Goal: Task Accomplishment & Management: Manage account settings

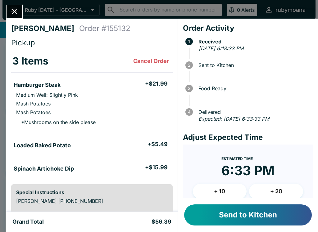
click at [281, 219] on button "Send to Kitchen" at bounding box center [248, 214] width 128 height 21
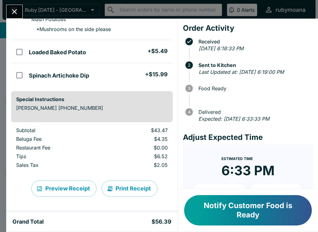
scroll to position [93, 0]
click at [13, 11] on icon "Close" at bounding box center [14, 11] width 8 height 8
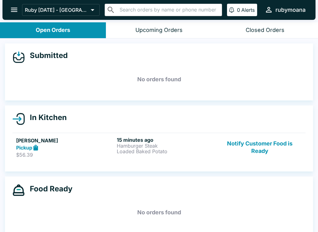
click at [275, 142] on button "Notify Customer Food is Ready" at bounding box center [259, 147] width 84 height 21
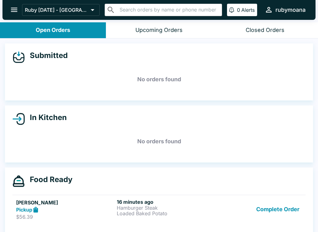
click at [181, 202] on h6 "16 minutes ago" at bounding box center [166, 202] width 98 height 6
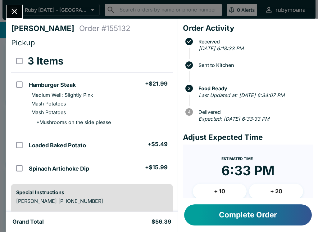
click at [289, 216] on button "Complete Order" at bounding box center [248, 214] width 128 height 21
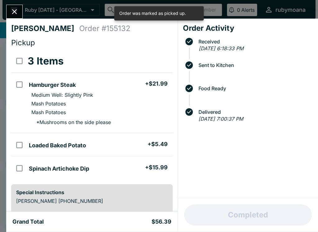
click at [16, 10] on icon "Close" at bounding box center [14, 11] width 5 height 5
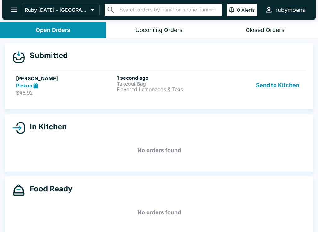
click at [196, 86] on p "Takeout Bag" at bounding box center [166, 84] width 98 height 6
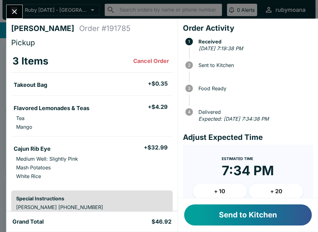
click at [280, 220] on button "Send to Kitchen" at bounding box center [248, 214] width 128 height 21
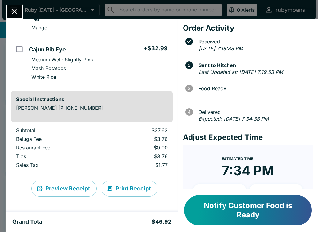
scroll to position [99, 0]
click at [15, 8] on icon "Close" at bounding box center [14, 11] width 8 height 8
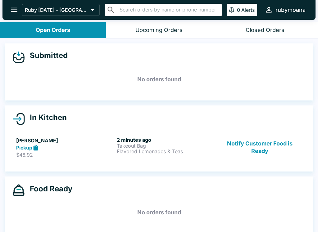
click at [249, 156] on button "Notify Customer Food is Ready" at bounding box center [259, 147] width 84 height 21
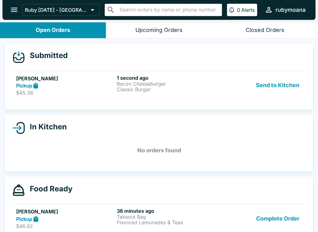
click at [282, 87] on button "Send to Kitchen" at bounding box center [277, 85] width 48 height 21
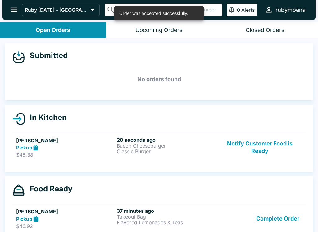
click at [185, 145] on p "Bacon Cheeseburger" at bounding box center [166, 146] width 98 height 6
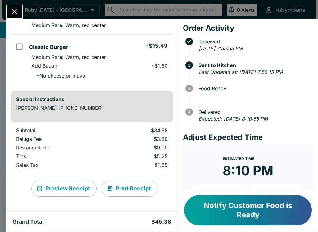
scroll to position [70, 0]
click at [16, 15] on icon "Close" at bounding box center [14, 11] width 8 height 8
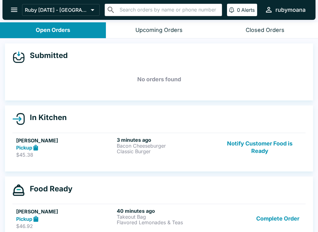
click at [270, 152] on button "Notify Customer Food is Ready" at bounding box center [259, 147] width 84 height 21
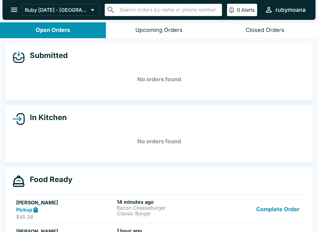
click at [271, 204] on button "Complete Order" at bounding box center [277, 209] width 48 height 21
